Goal: Task Accomplishment & Management: Manage account settings

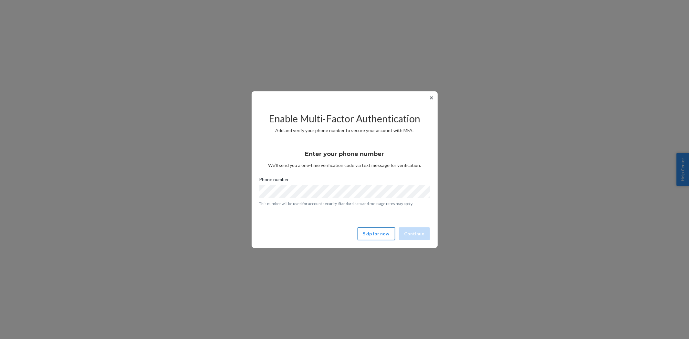
click at [364, 236] on button "Skip for now" at bounding box center [376, 233] width 37 height 13
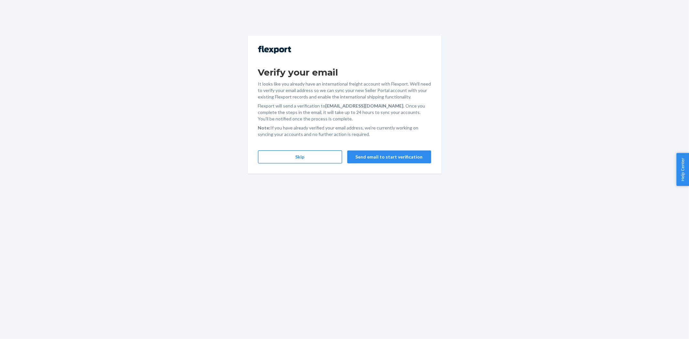
click at [298, 160] on button "Skip" at bounding box center [300, 157] width 84 height 13
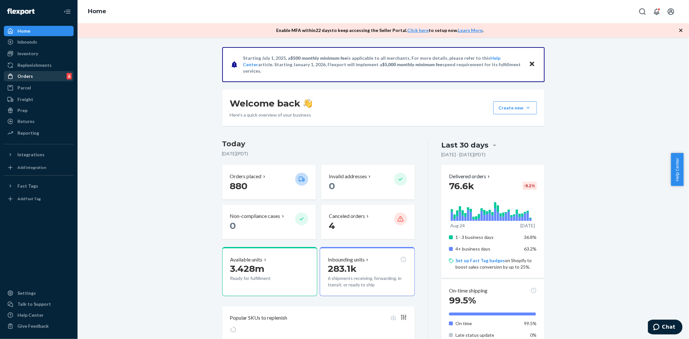
click at [38, 76] on div "Orders 6" at bounding box center [39, 76] width 68 height 9
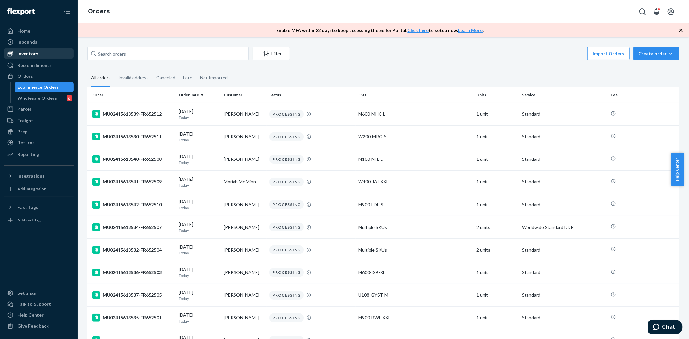
click at [28, 50] on div "Inventory" at bounding box center [39, 53] width 68 height 9
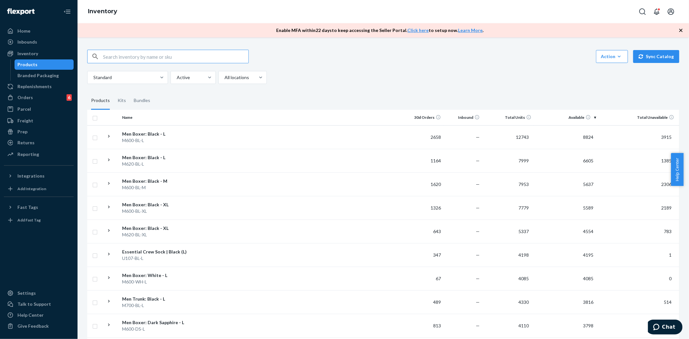
click at [186, 53] on input "text" at bounding box center [175, 56] width 145 height 13
paste input "U007-JWS-L"
type input "U007-JWS-L"
